Goal: Transaction & Acquisition: Purchase product/service

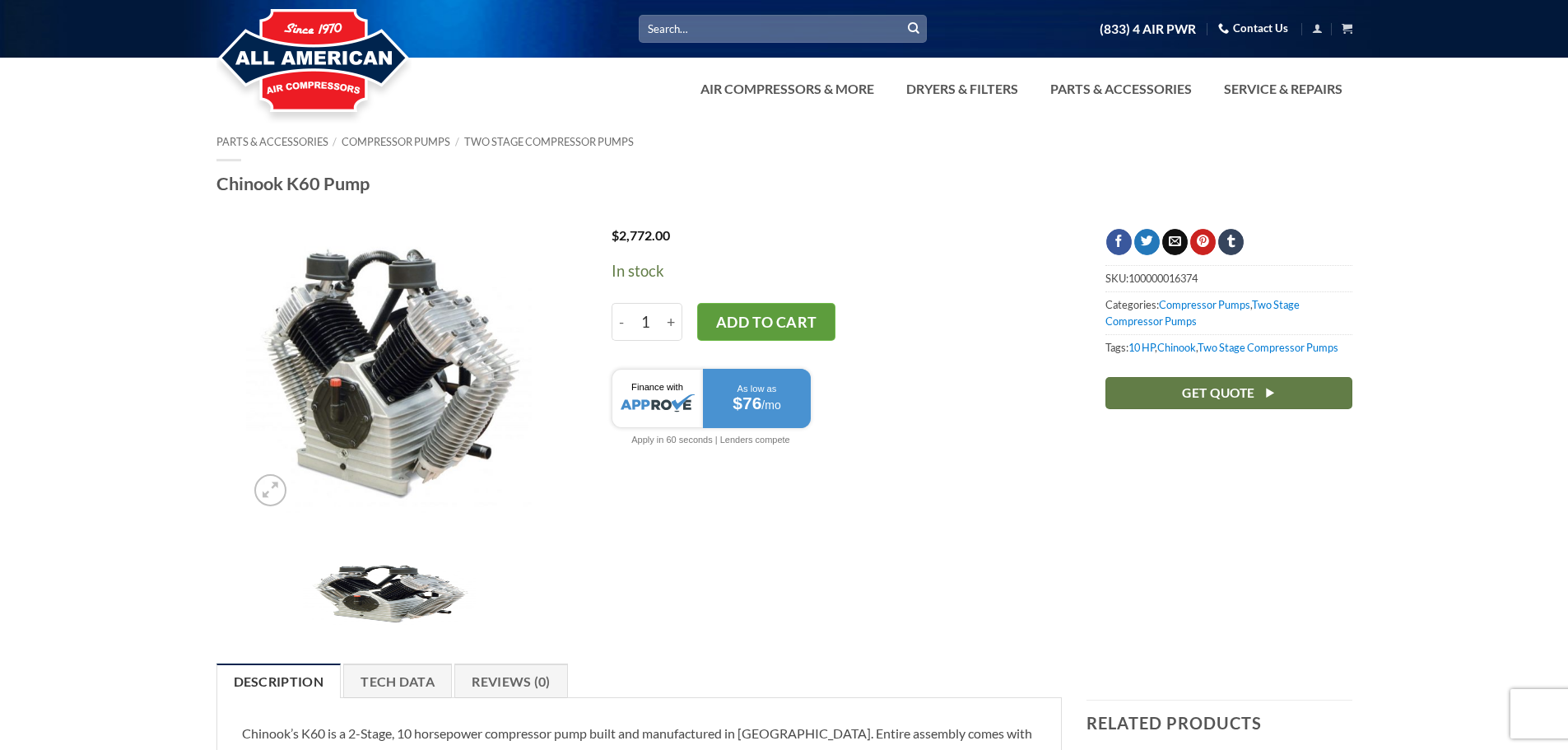
click at [749, 322] on button "Add to cart" at bounding box center [766, 322] width 138 height 38
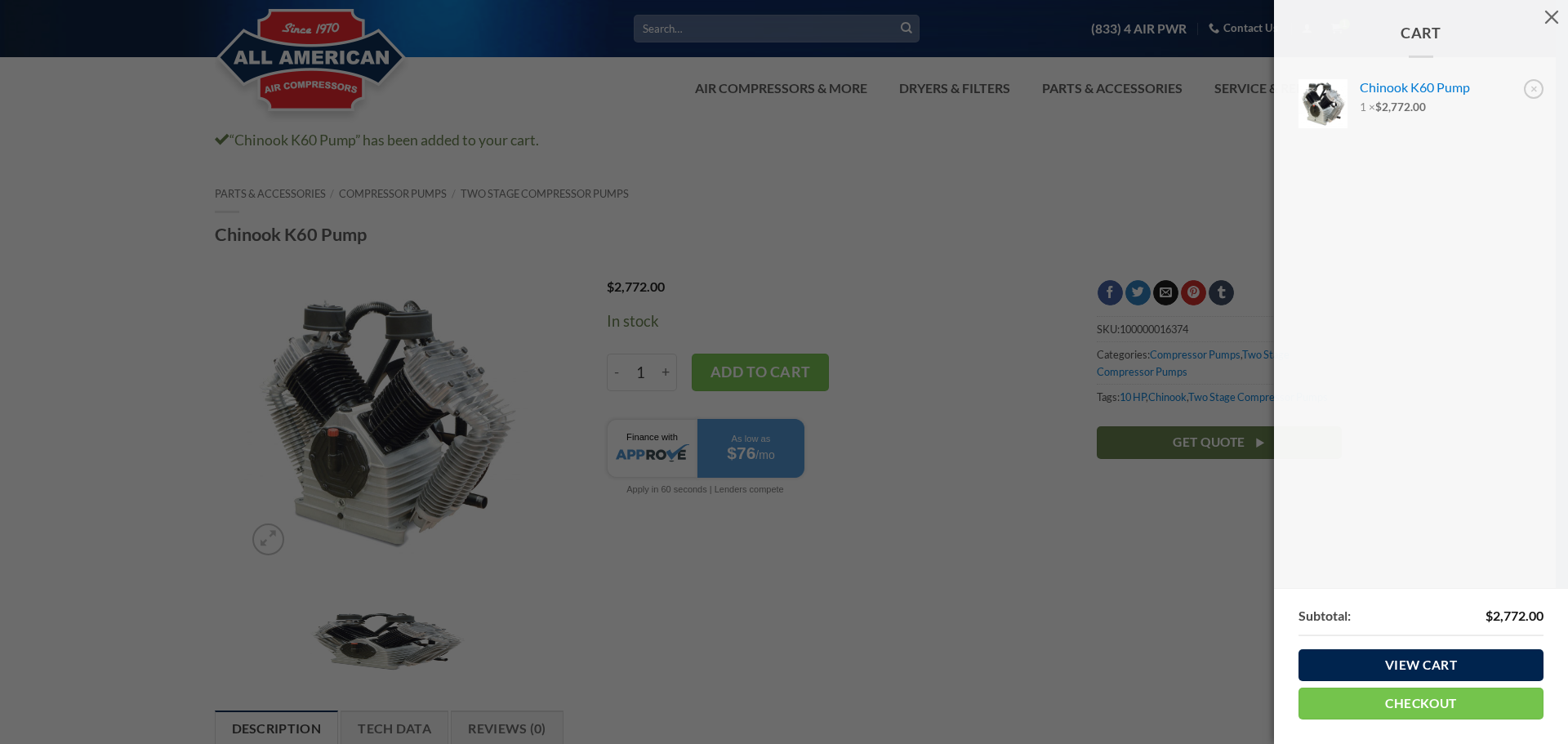
click at [1444, 726] on div "Subtotal: $ 2,772.00 View cart Checkout" at bounding box center [1421, 666] width 294 height 156
click at [1445, 710] on link "Checkout" at bounding box center [1421, 703] width 245 height 32
